Goal: Task Accomplishment & Management: Manage account settings

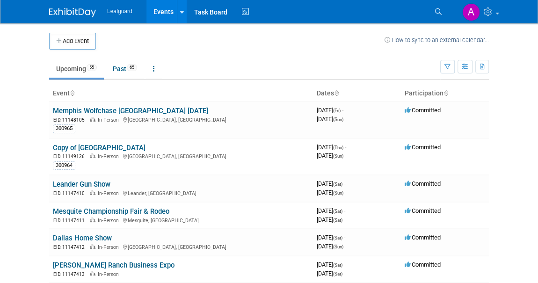
click at [72, 68] on link "Upcoming 55" at bounding box center [76, 69] width 55 height 18
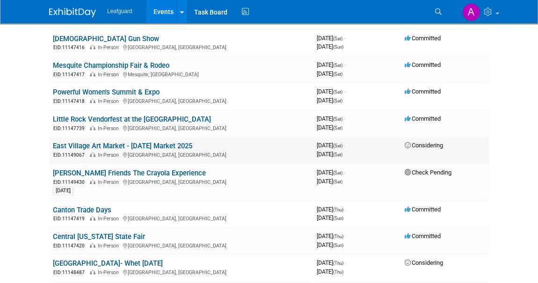
scroll to position [425, 0]
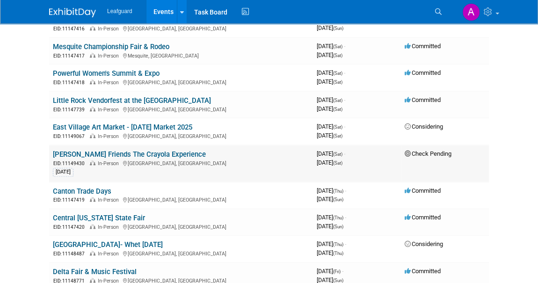
click at [135, 150] on link "[PERSON_NAME] Friends The Crayola Experience" at bounding box center [129, 154] width 153 height 8
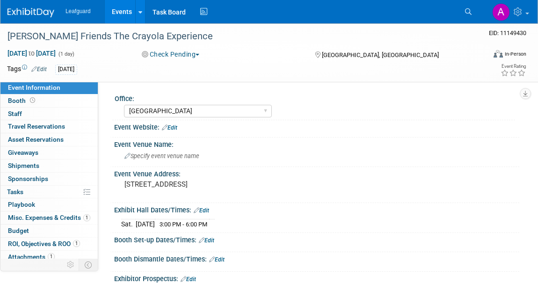
select select "Dallas"
select select "No"
select select "Check"
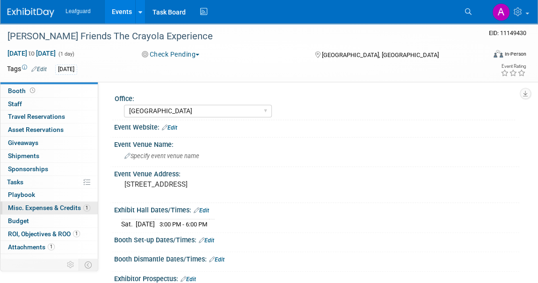
scroll to position [15, 0]
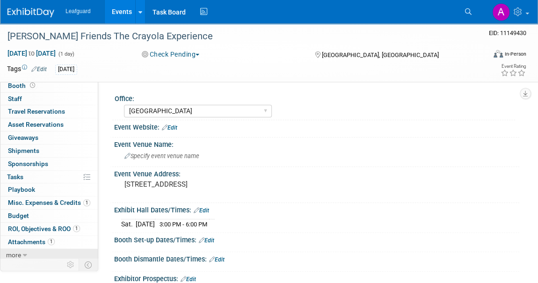
click at [13, 253] on span "more" at bounding box center [13, 254] width 15 height 7
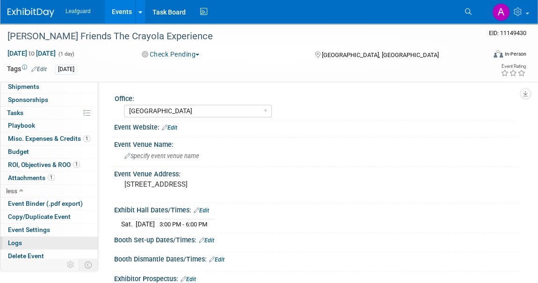
scroll to position [79, 0]
click at [20, 240] on span "Logs" at bounding box center [15, 242] width 14 height 7
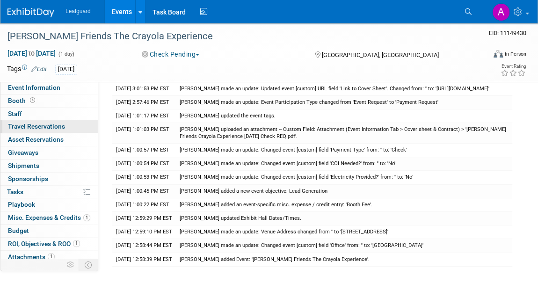
scroll to position [42, 0]
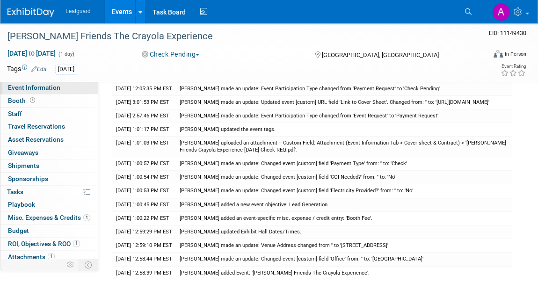
click at [19, 87] on span "Event Information" at bounding box center [34, 87] width 52 height 7
select select "[GEOGRAPHIC_DATA]"
select select "No"
select select "Check"
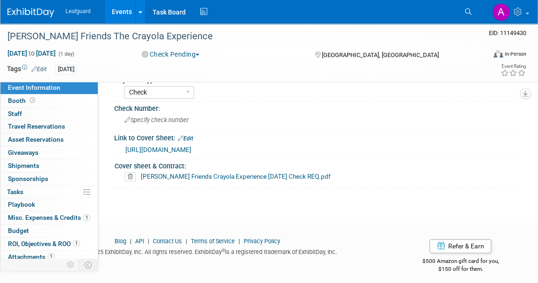
scroll to position [439, 0]
click at [190, 172] on link "DAL Hanks Friends Crayola Experience AUG 2025 Check REQ.pdf" at bounding box center [236, 175] width 190 height 7
click at [52, 214] on span "Misc. Expenses & Credits 1" at bounding box center [49, 217] width 82 height 7
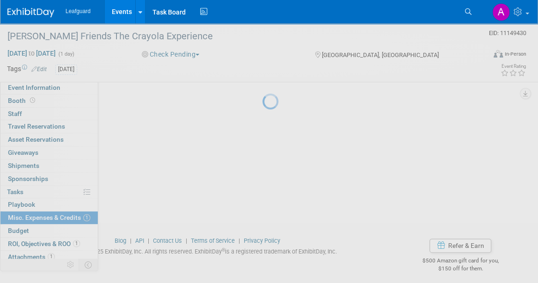
scroll to position [0, 0]
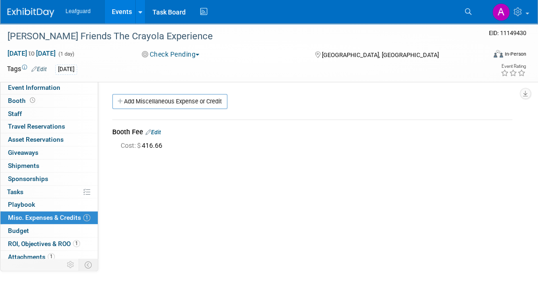
click at [39, 9] on img at bounding box center [30, 12] width 47 height 9
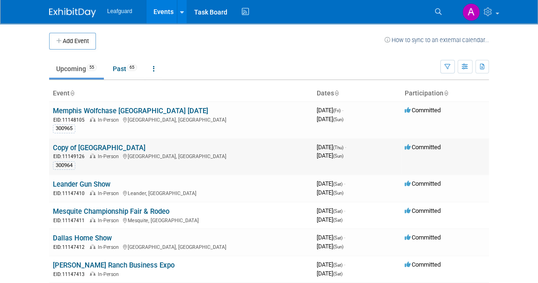
click at [93, 146] on link "Copy of [GEOGRAPHIC_DATA]" at bounding box center [99, 148] width 93 height 8
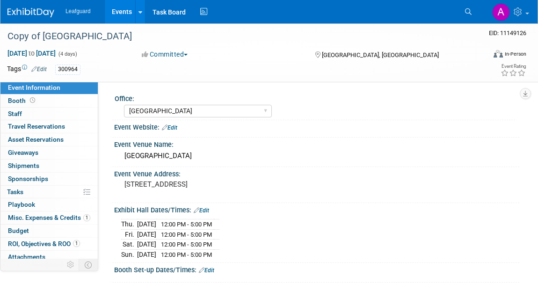
select select "[GEOGRAPHIC_DATA]"
select select "Check"
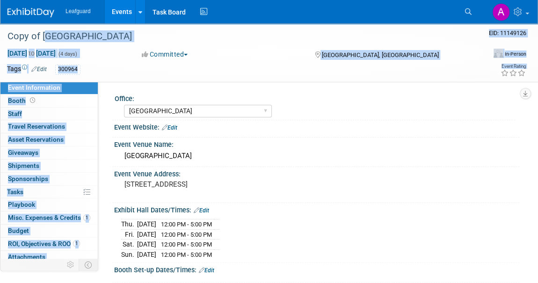
drag, startPoint x: 41, startPoint y: 35, endPoint x: -10, endPoint y: 38, distance: 50.6
click at [0, 38] on html "Leafguard Events Add Event Bulk Upload Events Shareable Event Boards Recently V…" at bounding box center [269, 141] width 538 height 283
click at [92, 32] on div "Copy of Broadway Square Mall" at bounding box center [239, 36] width 471 height 17
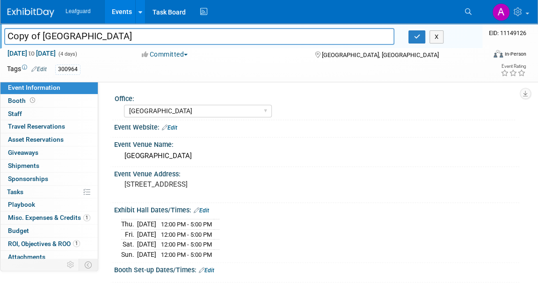
drag, startPoint x: 42, startPoint y: 36, endPoint x: 5, endPoint y: 32, distance: 37.2
click at [5, 32] on input "Copy of Broadway Square Mall" at bounding box center [199, 36] width 390 height 16
type input "[GEOGRAPHIC_DATA]"
click at [414, 40] on button "button" at bounding box center [416, 36] width 17 height 13
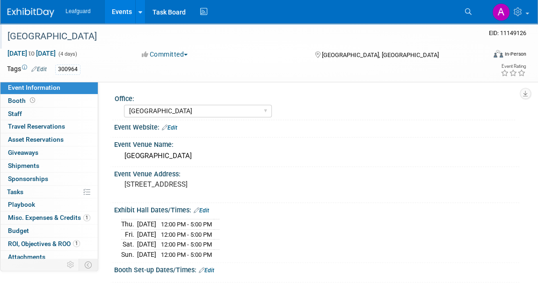
click at [214, 251] on td "12:00 PM - 5:00 PM" at bounding box center [185, 254] width 58 height 10
click at [234, 256] on div "Thu. Aug 7, 2025 12:00 PM - 5:00 PM Fri. Aug 8, 2025 12:00 PM - 5:00 PM Sat. Au…" at bounding box center [316, 237] width 405 height 46
click at [214, 256] on td "12:00 PM - 5:00 PM" at bounding box center [185, 254] width 58 height 10
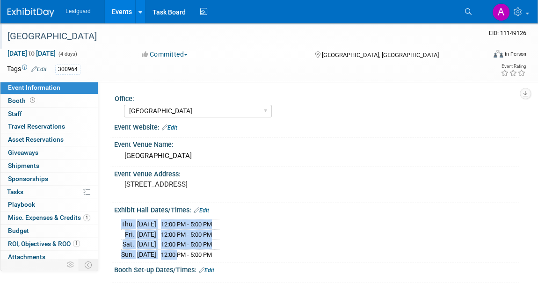
click at [193, 256] on div "Thu. Aug 7, 2025 12:00 PM - 5:00 PM Fri. Aug 8, 2025 12:00 PM - 5:00 PM Sat. Au…" at bounding box center [316, 237] width 405 height 46
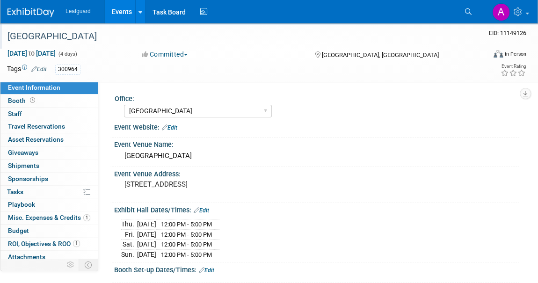
click at [239, 256] on div "Exhibit Hall Dates/Times: Edit Thu. Aug 7, 2025 12:00 PM - 5:00 PM Fri. Aug 8, …" at bounding box center [314, 233] width 409 height 60
click at [206, 211] on link "Edit" at bounding box center [201, 210] width 15 height 7
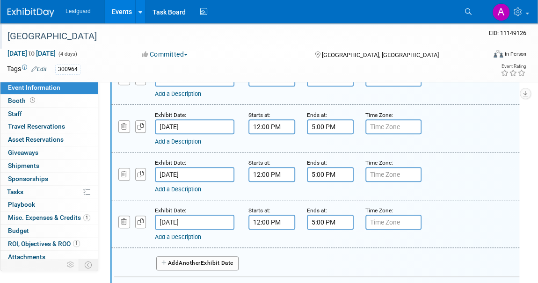
scroll to position [170, 0]
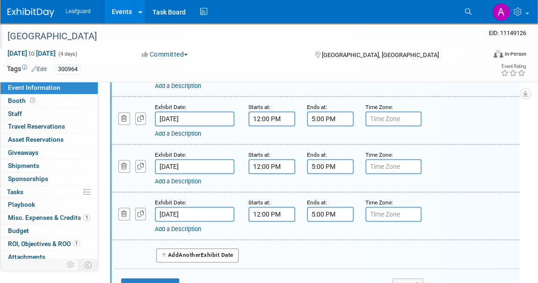
click at [194, 253] on span "Another" at bounding box center [190, 255] width 22 height 7
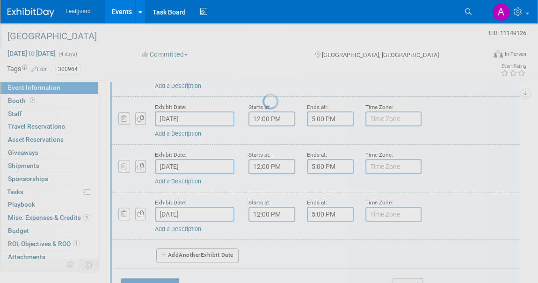
select select "7"
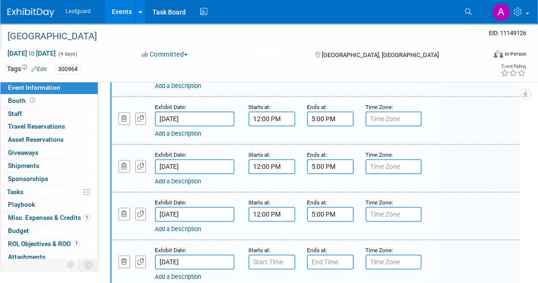
click at [166, 264] on input "Aug 11, 2025" at bounding box center [194, 261] width 79 height 15
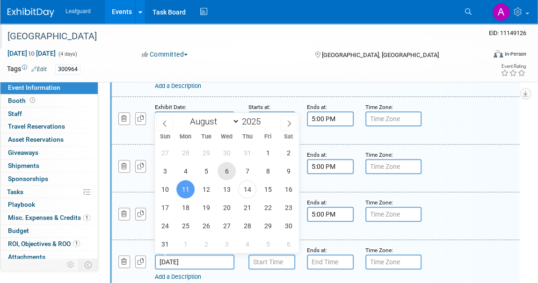
click at [227, 171] on span "6" at bounding box center [226, 171] width 18 height 18
type input "Aug 6, 2025"
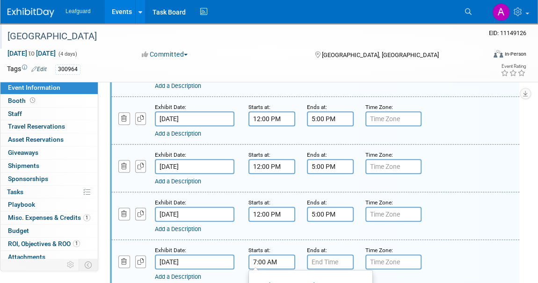
click at [260, 259] on input "7:00 AM" at bounding box center [271, 261] width 47 height 15
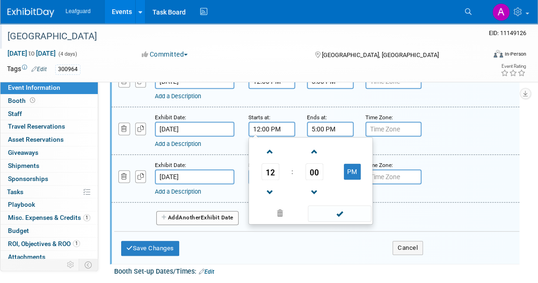
click at [280, 128] on input "12:00 PM" at bounding box center [271, 129] width 47 height 15
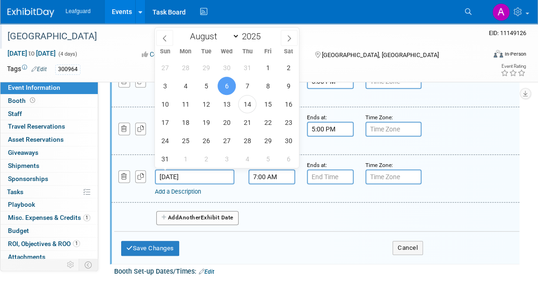
click at [231, 169] on input "Aug 6, 2025" at bounding box center [194, 176] width 79 height 15
click at [262, 173] on input "7:00 AM" at bounding box center [271, 176] width 47 height 15
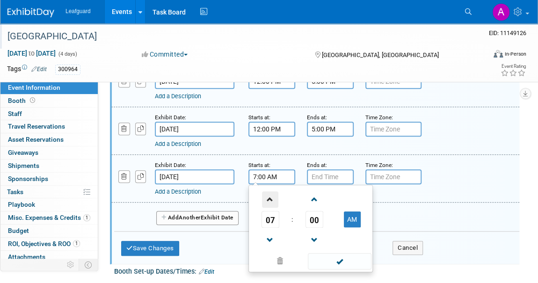
click at [270, 196] on span at bounding box center [270, 199] width 16 height 16
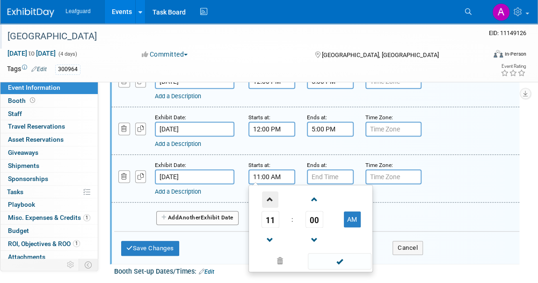
type input "12:00 PM"
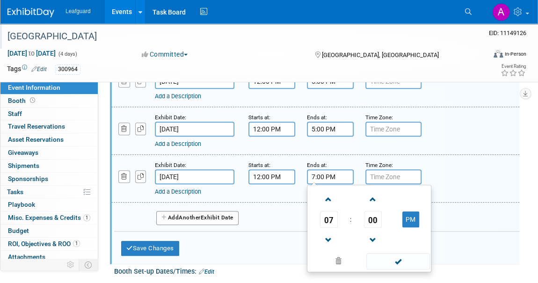
click at [318, 171] on input "7:00 PM" at bounding box center [330, 176] width 47 height 15
click at [327, 240] on span at bounding box center [328, 240] width 16 height 16
type input "5:00 PM"
click at [399, 256] on span at bounding box center [397, 261] width 63 height 16
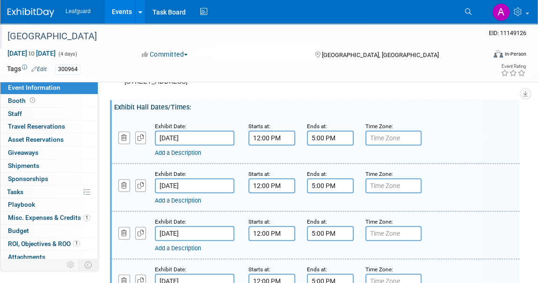
scroll to position [85, 0]
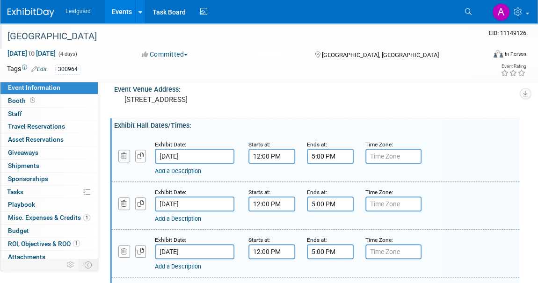
click at [124, 153] on icon "button" at bounding box center [124, 156] width 6 height 6
click at [166, 156] on input "Aug 8, 2025" at bounding box center [194, 156] width 79 height 15
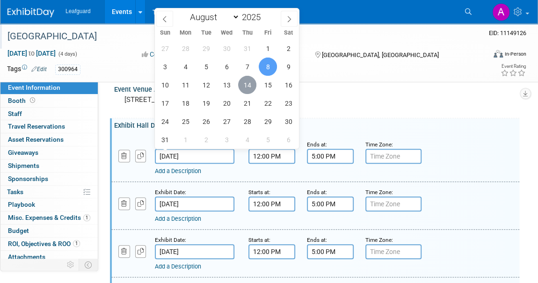
click at [249, 82] on span "14" at bounding box center [247, 85] width 18 height 18
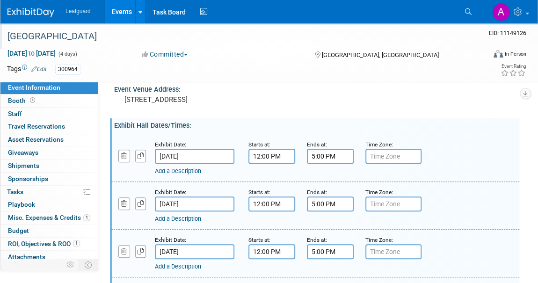
click at [185, 149] on input "Aug 14, 2025" at bounding box center [194, 156] width 79 height 15
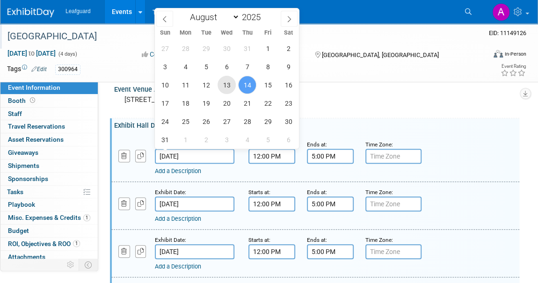
click at [226, 85] on span "13" at bounding box center [226, 85] width 18 height 18
type input "Aug 13, 2025"
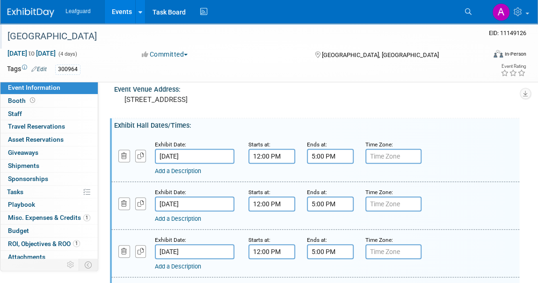
click at [177, 203] on input "Aug 9, 2025" at bounding box center [194, 203] width 79 height 15
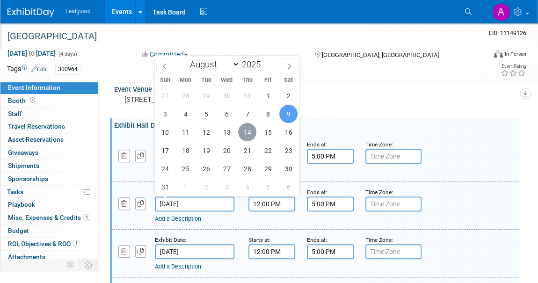
click at [243, 131] on span "14" at bounding box center [247, 132] width 18 height 18
type input "Aug 14, 2025"
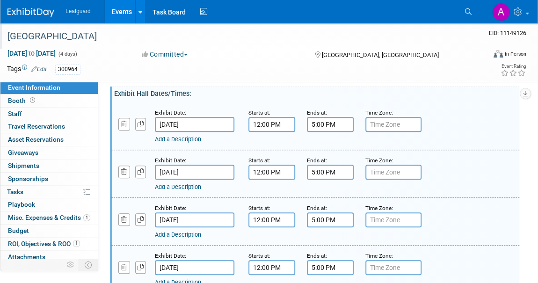
scroll to position [170, 0]
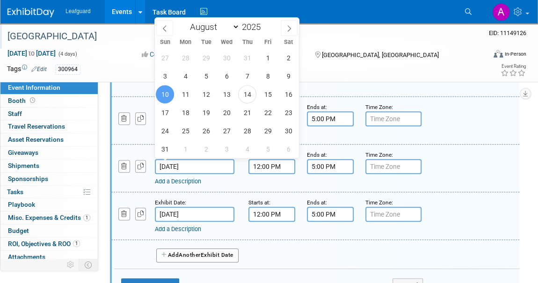
click at [170, 163] on input "Aug 10, 2025" at bounding box center [194, 166] width 79 height 15
click at [271, 95] on span "15" at bounding box center [268, 94] width 18 height 18
type input "Aug 15, 2025"
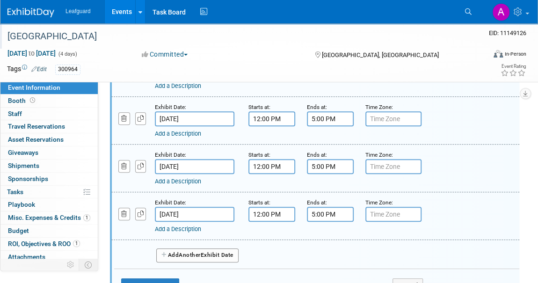
click at [180, 213] on input "Aug 6, 2025" at bounding box center [194, 214] width 79 height 15
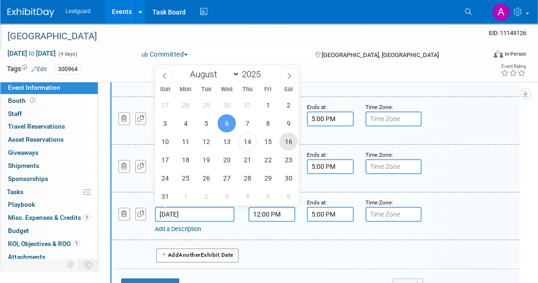
click at [286, 141] on span "16" at bounding box center [288, 141] width 18 height 18
type input "Aug 16, 2025"
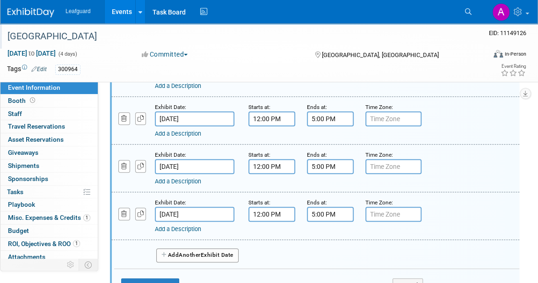
click at [187, 213] on input "Aug 16, 2025" at bounding box center [194, 214] width 79 height 15
click at [238, 230] on div "Add a Description" at bounding box center [302, 229] width 294 height 8
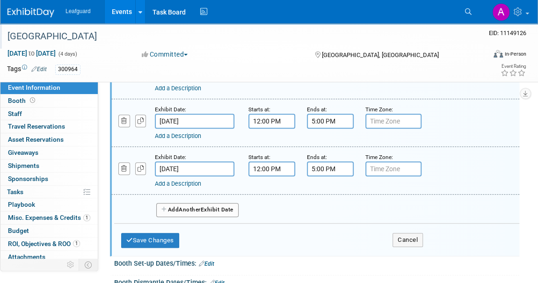
scroll to position [255, 0]
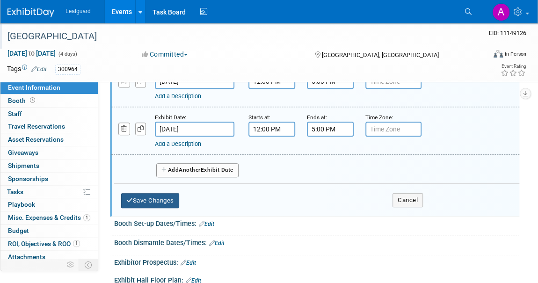
click at [158, 199] on button "Save Changes" at bounding box center [150, 200] width 58 height 15
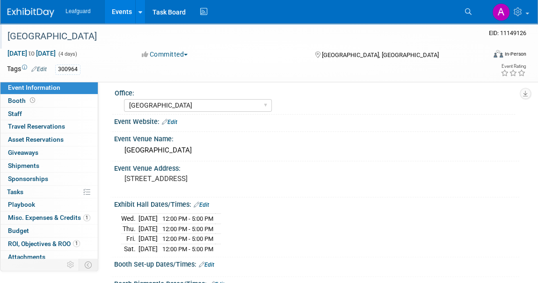
scroll to position [0, 0]
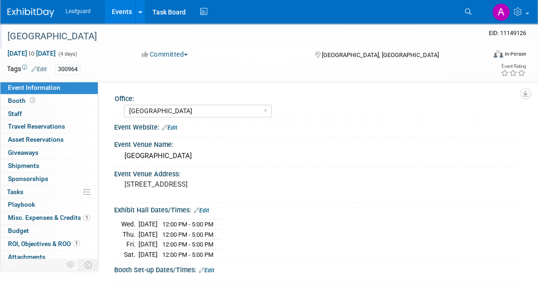
click at [39, 11] on img at bounding box center [30, 12] width 47 height 9
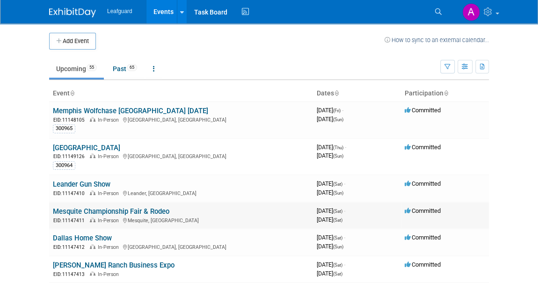
click at [420, 212] on span "Committed" at bounding box center [423, 210] width 36 height 7
click at [138, 213] on link "Mesquite Championship Fair & Rodeo" at bounding box center [111, 211] width 116 height 8
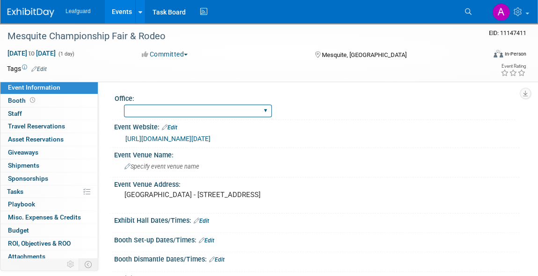
click at [191, 110] on select "Albany Arkansas Austin Birmingham Charlotte Chicago Cleveland Colorado Columbia…" at bounding box center [198, 111] width 148 height 13
select select "[GEOGRAPHIC_DATA]"
click at [124, 105] on select "Albany Arkansas Austin Birmingham Charlotte Chicago Cleveland Colorado Columbia…" at bounding box center [198, 111] width 148 height 13
click at [179, 53] on button "Committed" at bounding box center [164, 54] width 53 height 9
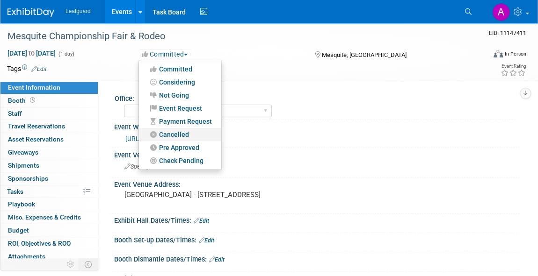
click at [169, 136] on link "Cancelled" at bounding box center [180, 134] width 82 height 13
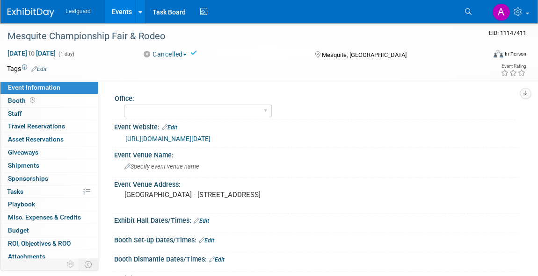
click at [19, 12] on img at bounding box center [30, 12] width 47 height 9
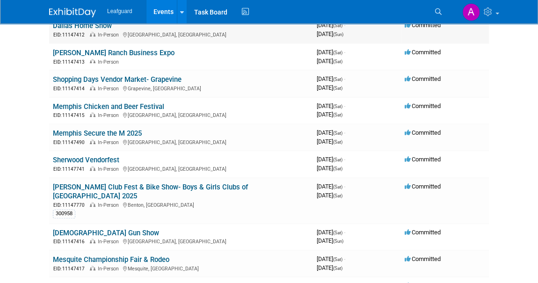
scroll to position [255, 0]
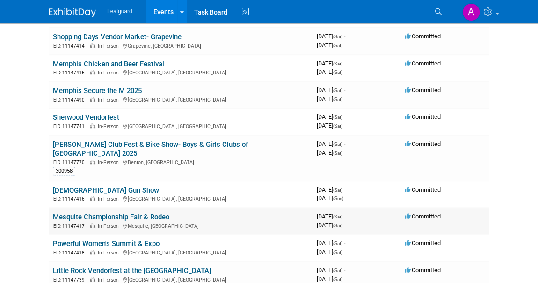
click at [113, 213] on link "Mesquite Championship Fair & Rodeo" at bounding box center [111, 217] width 116 height 8
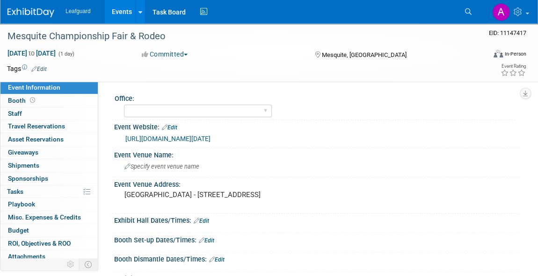
click at [174, 58] on button "Committed" at bounding box center [164, 54] width 53 height 9
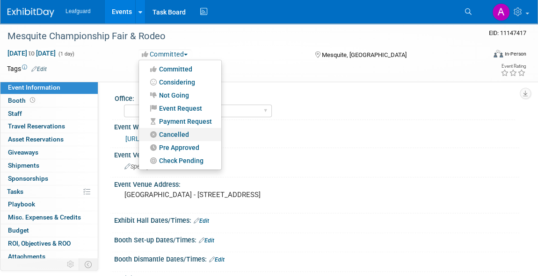
click at [170, 133] on link "Cancelled" at bounding box center [180, 134] width 82 height 13
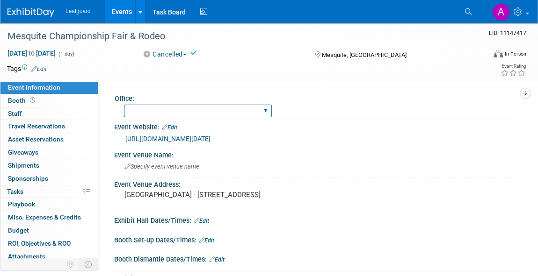
click at [160, 113] on select "[GEOGRAPHIC_DATA] [US_STATE] [GEOGRAPHIC_DATA] [GEOGRAPHIC_DATA] [GEOGRAPHIC_DA…" at bounding box center [198, 111] width 148 height 13
select select "[GEOGRAPHIC_DATA]"
click at [124, 105] on select "Albany Arkansas Austin Birmingham Charlotte Chicago Cleveland Colorado Columbia…" at bounding box center [198, 111] width 148 height 13
click at [30, 12] on img at bounding box center [30, 12] width 47 height 9
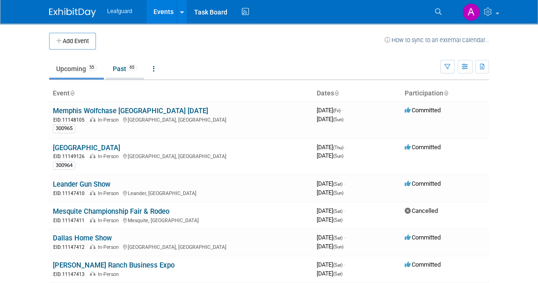
click at [121, 73] on link "Past 65" at bounding box center [125, 69] width 38 height 18
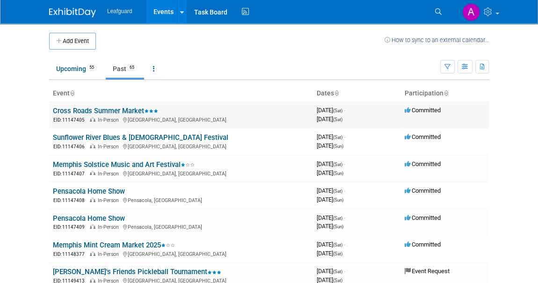
click at [136, 113] on link "Cross Roads Summer Market" at bounding box center [105, 111] width 105 height 8
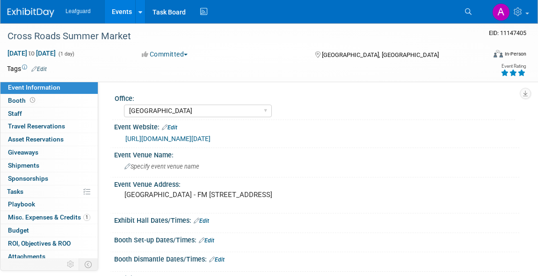
select select "[GEOGRAPHIC_DATA]"
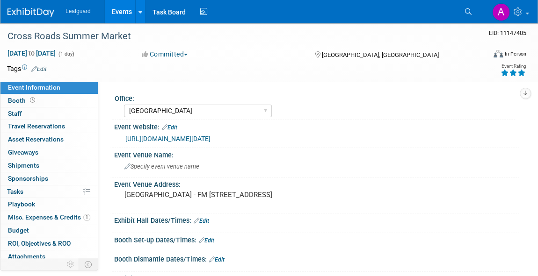
click at [188, 54] on span "button" at bounding box center [186, 55] width 4 height 2
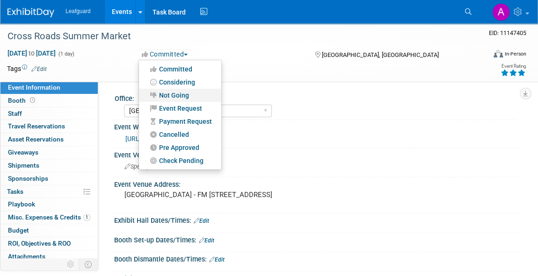
click at [178, 95] on link "Not Going" at bounding box center [180, 95] width 82 height 13
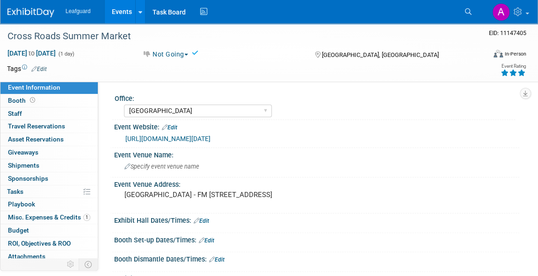
click at [28, 13] on img at bounding box center [30, 12] width 47 height 9
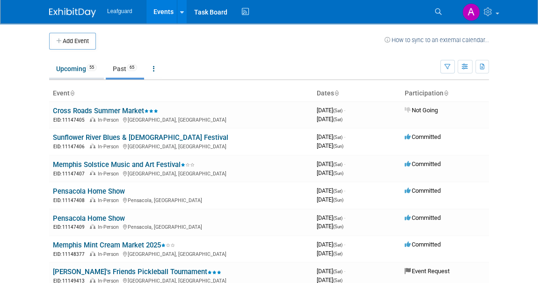
click at [62, 65] on link "Upcoming 55" at bounding box center [76, 69] width 55 height 18
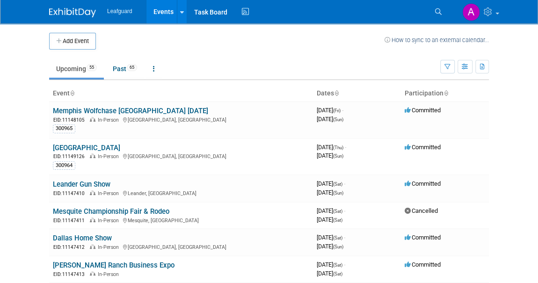
click at [329, 90] on th "Dates" at bounding box center [357, 94] width 88 height 16
click at [335, 97] on th "Dates" at bounding box center [357, 94] width 88 height 16
click at [327, 94] on th "Dates" at bounding box center [357, 94] width 88 height 16
click at [336, 93] on icon at bounding box center [336, 94] width 5 height 6
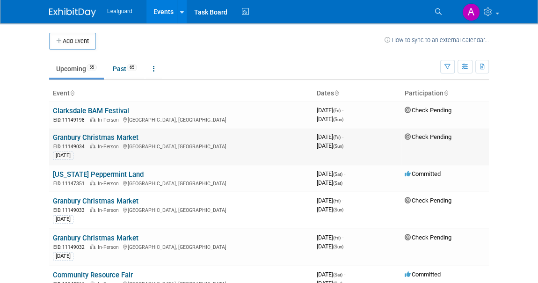
click at [111, 136] on link "Granbury Christmas Market" at bounding box center [96, 137] width 86 height 8
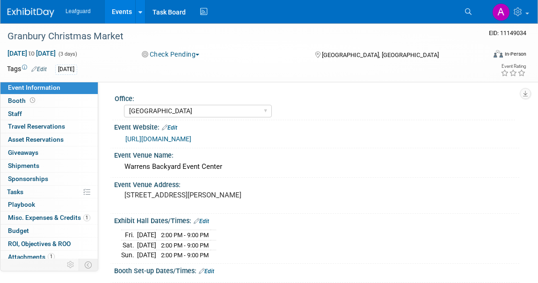
select select "[GEOGRAPHIC_DATA]"
select select "Check"
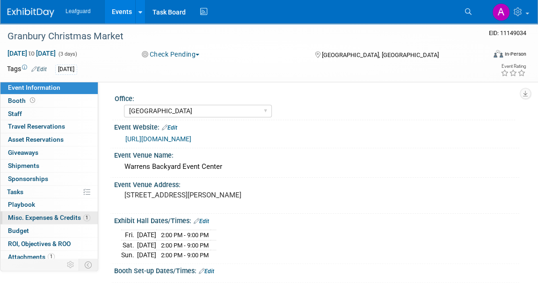
click at [31, 215] on span "Misc. Expenses & Credits 1" at bounding box center [49, 217] width 82 height 7
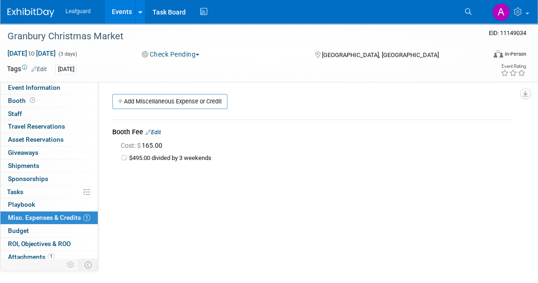
click at [43, 14] on img at bounding box center [30, 12] width 47 height 9
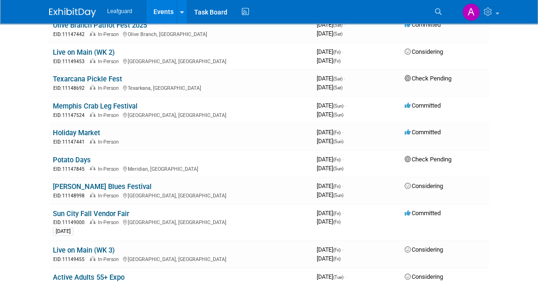
scroll to position [935, 0]
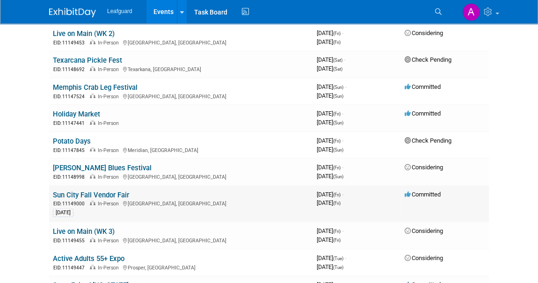
click at [98, 191] on link "Sun City Fall Vendor Fair" at bounding box center [91, 195] width 76 height 8
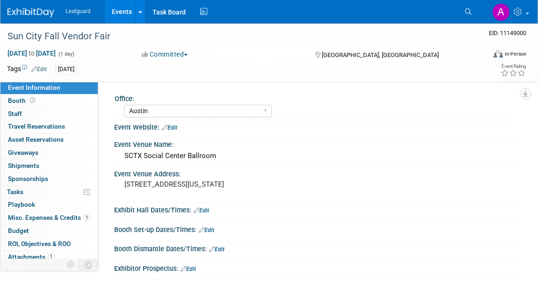
select select "Austin"
select select "No"
select select "Credit Card"
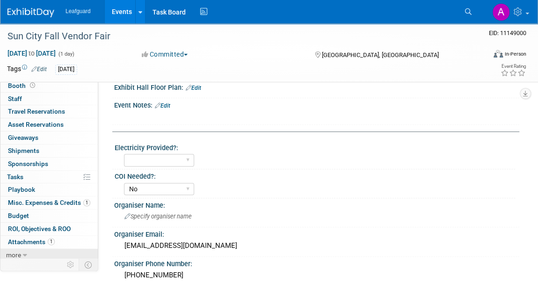
scroll to position [212, 0]
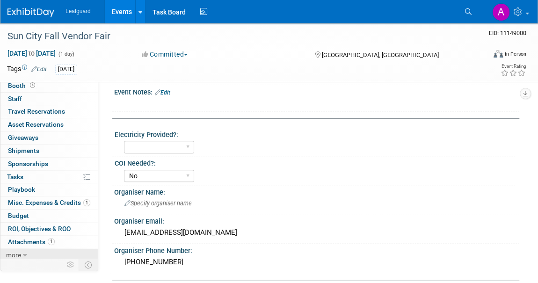
click at [18, 252] on span "more" at bounding box center [13, 254] width 15 height 7
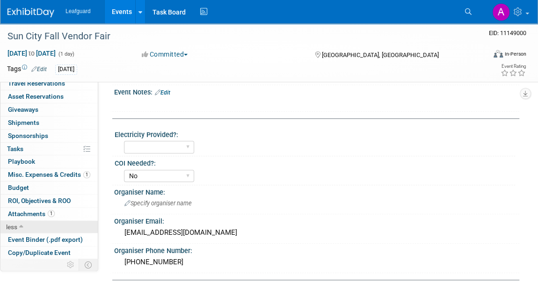
scroll to position [79, 0]
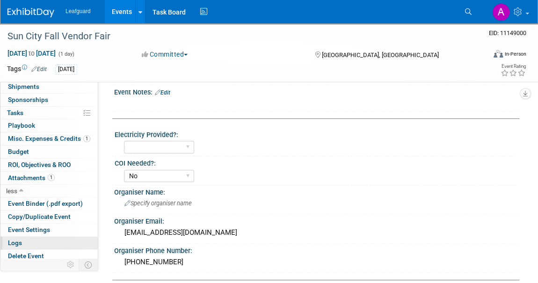
click at [28, 237] on link "Logs" at bounding box center [48, 243] width 97 height 13
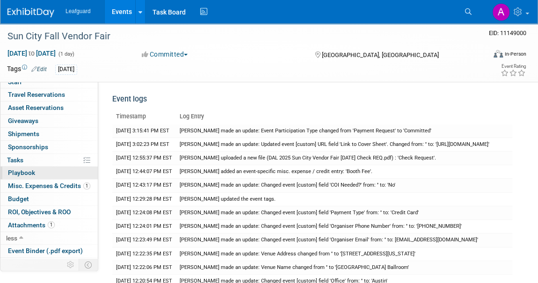
scroll to position [0, 0]
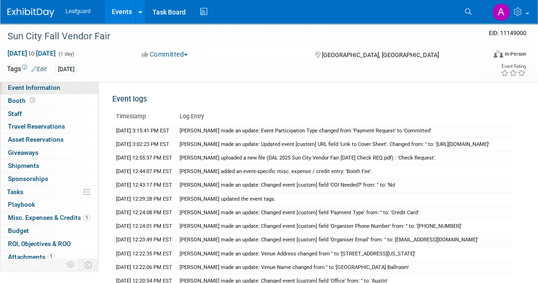
click at [43, 87] on span "Event Information" at bounding box center [34, 87] width 52 height 7
select select "Austin"
select select "No"
select select "Credit Card"
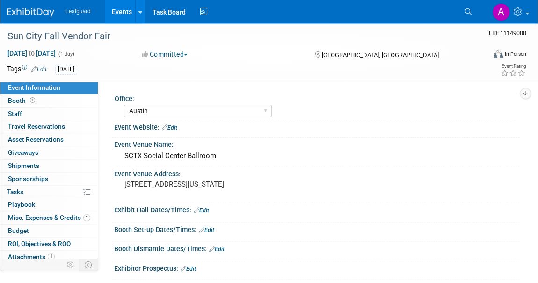
click at [40, 14] on img at bounding box center [30, 12] width 47 height 9
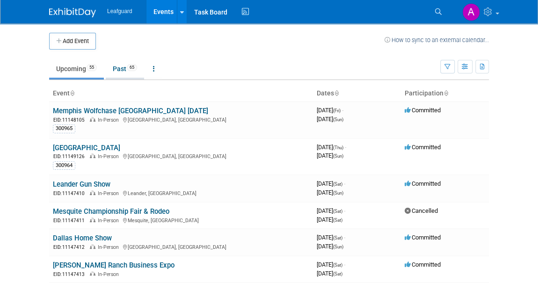
click at [123, 65] on link "Past 65" at bounding box center [125, 69] width 38 height 18
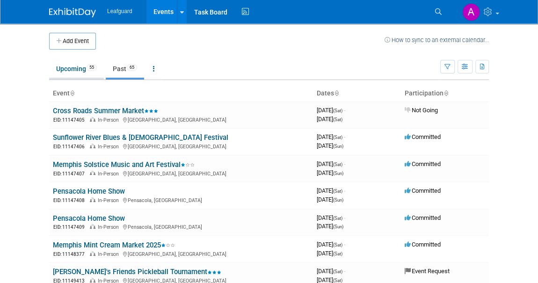
click at [73, 69] on link "Upcoming 55" at bounding box center [76, 69] width 55 height 18
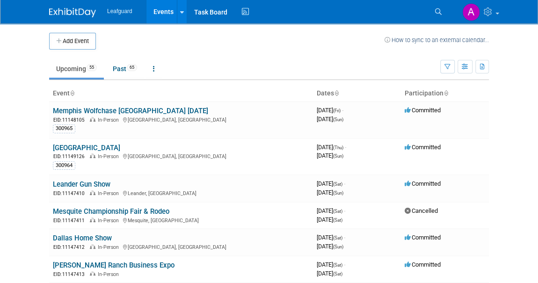
click at [324, 96] on th "Dates" at bounding box center [357, 94] width 88 height 16
click at [329, 94] on th "Dates" at bounding box center [357, 94] width 88 height 16
click at [336, 94] on icon at bounding box center [336, 94] width 5 height 6
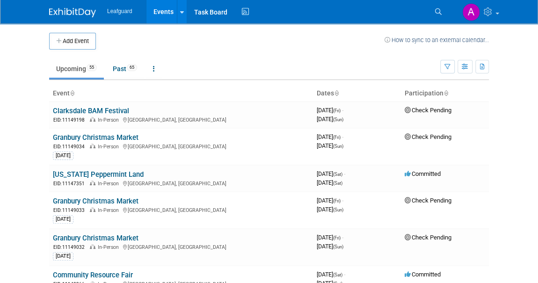
click at [336, 93] on icon at bounding box center [336, 94] width 5 height 6
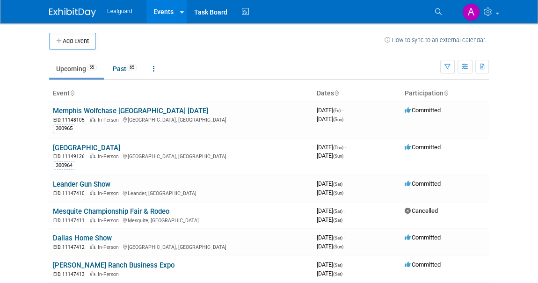
click at [336, 93] on icon at bounding box center [336, 94] width 5 height 6
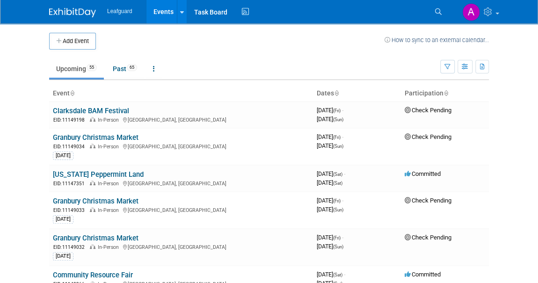
click at [336, 93] on icon at bounding box center [336, 94] width 5 height 6
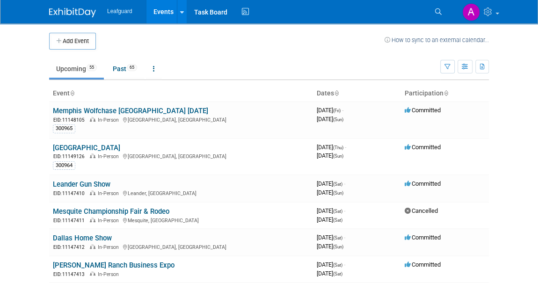
click at [447, 94] on icon at bounding box center [445, 94] width 5 height 6
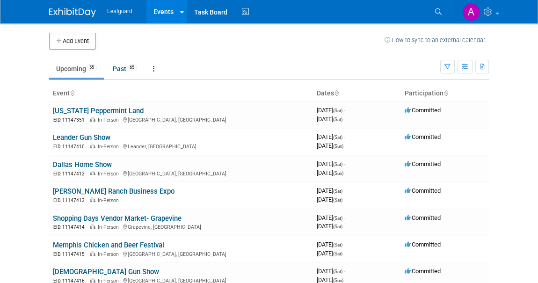
click at [445, 94] on icon at bounding box center [445, 94] width 5 height 6
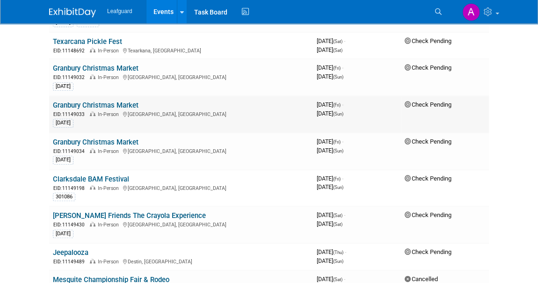
scroll to position [212, 0]
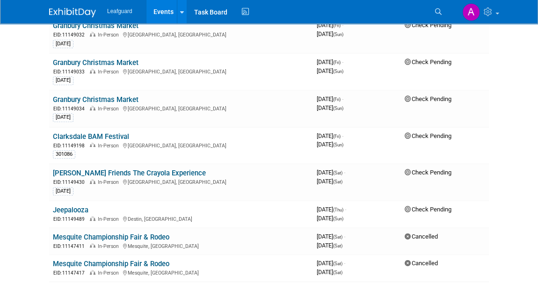
click at [31, 8] on div "Leafguard Events Add Event Bulk Upload Events Shareable Event Boards Recently V…" at bounding box center [269, 12] width 538 height 24
click at [98, 63] on link "Granbury Christmas Market" at bounding box center [96, 62] width 86 height 8
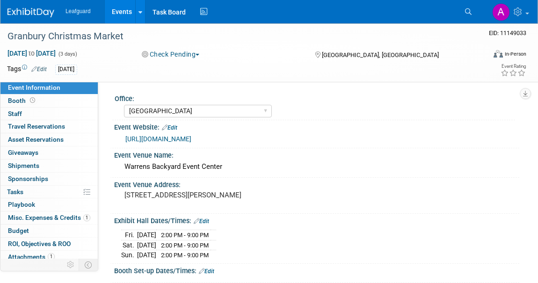
select select "[GEOGRAPHIC_DATA]"
select select "Check"
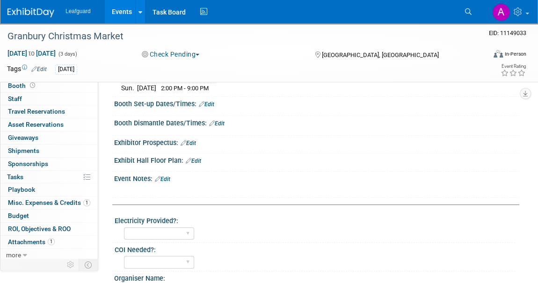
scroll to position [170, 0]
